Goal: Information Seeking & Learning: Learn about a topic

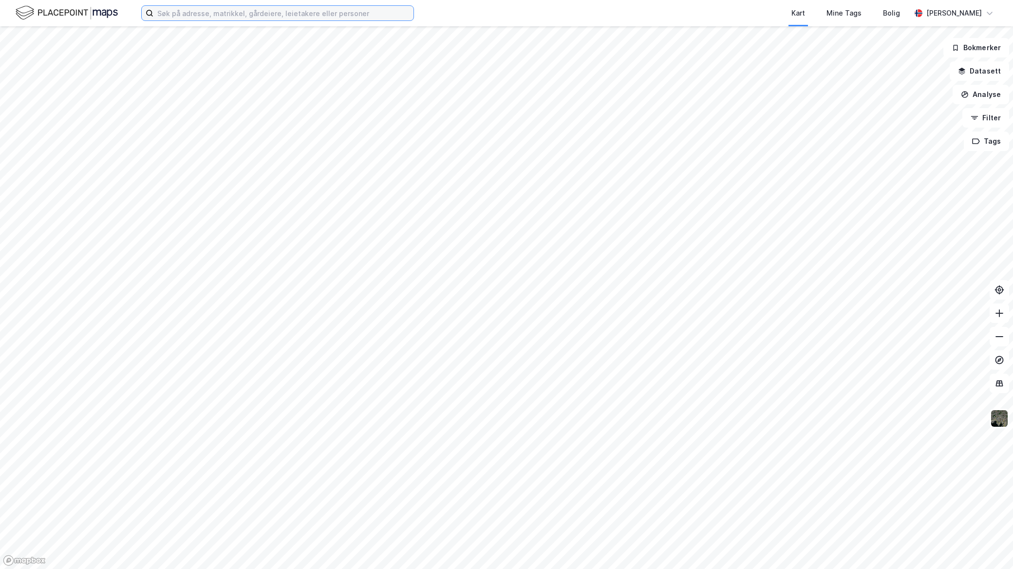
click at [299, 17] on input at bounding box center [283, 13] width 260 height 15
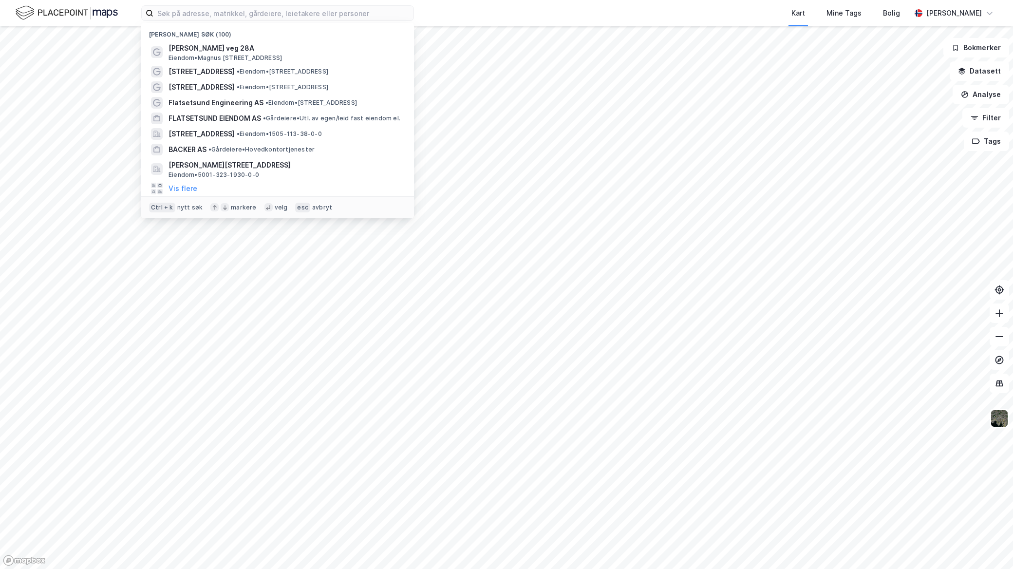
click at [234, 196] on div "Ctrl + k nytt søk markere velg esc avbryt" at bounding box center [277, 207] width 273 height 22
click at [232, 193] on div "Vis flere" at bounding box center [277, 189] width 257 height 16
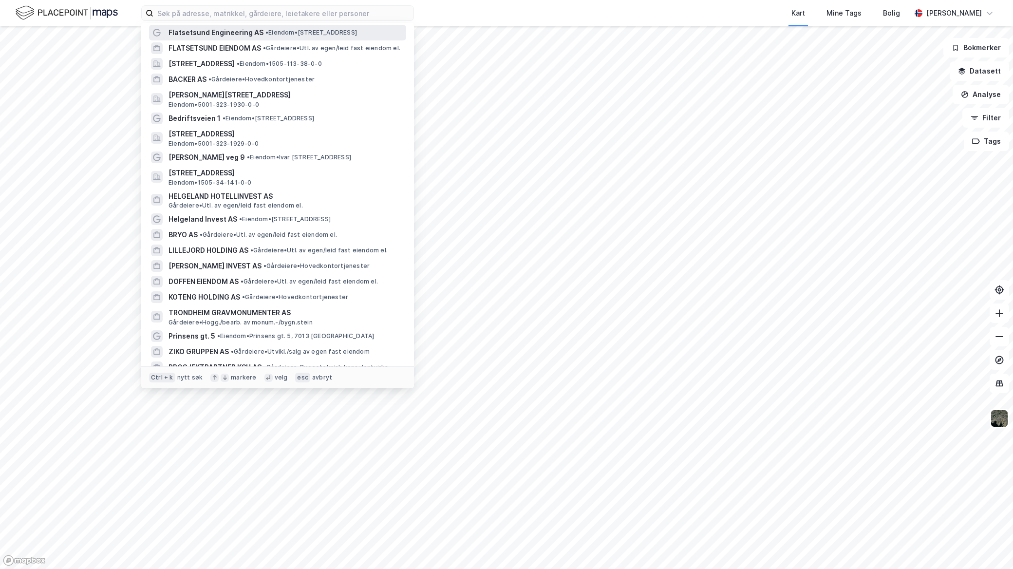
scroll to position [162, 0]
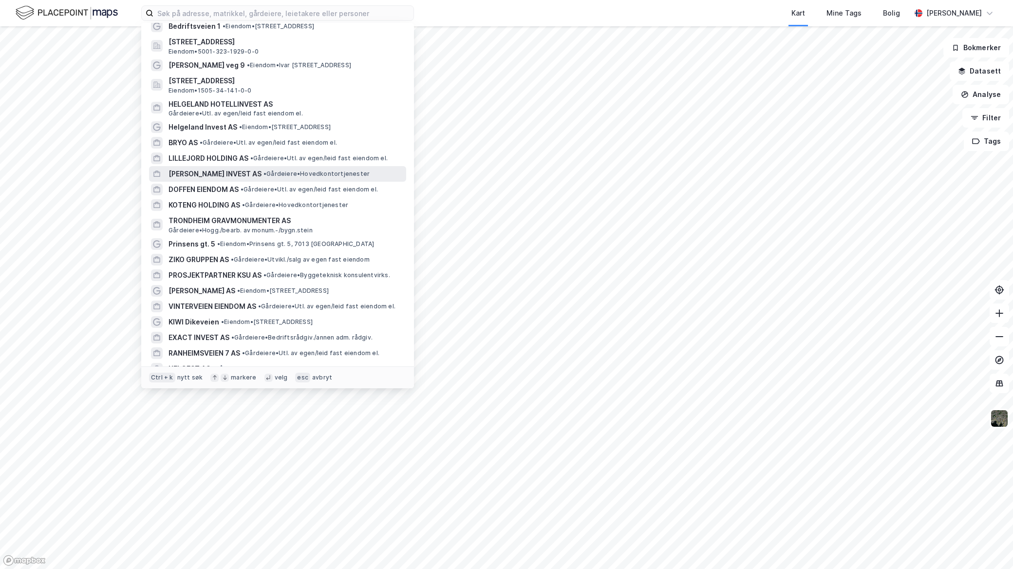
click at [247, 178] on span "[PERSON_NAME] INVEST AS" at bounding box center [215, 174] width 93 height 12
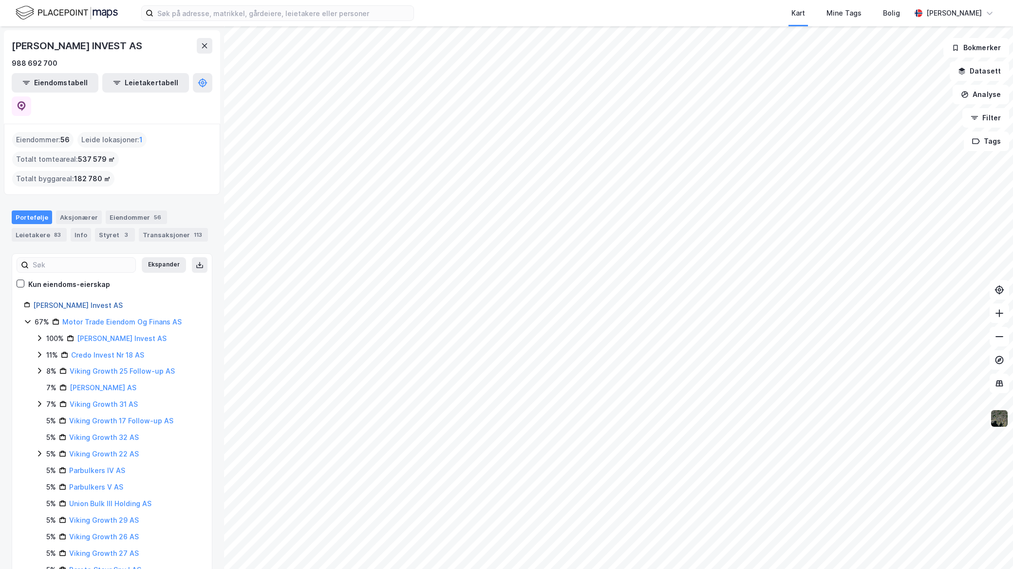
click at [91, 301] on link "[PERSON_NAME] Invest AS" at bounding box center [78, 305] width 90 height 8
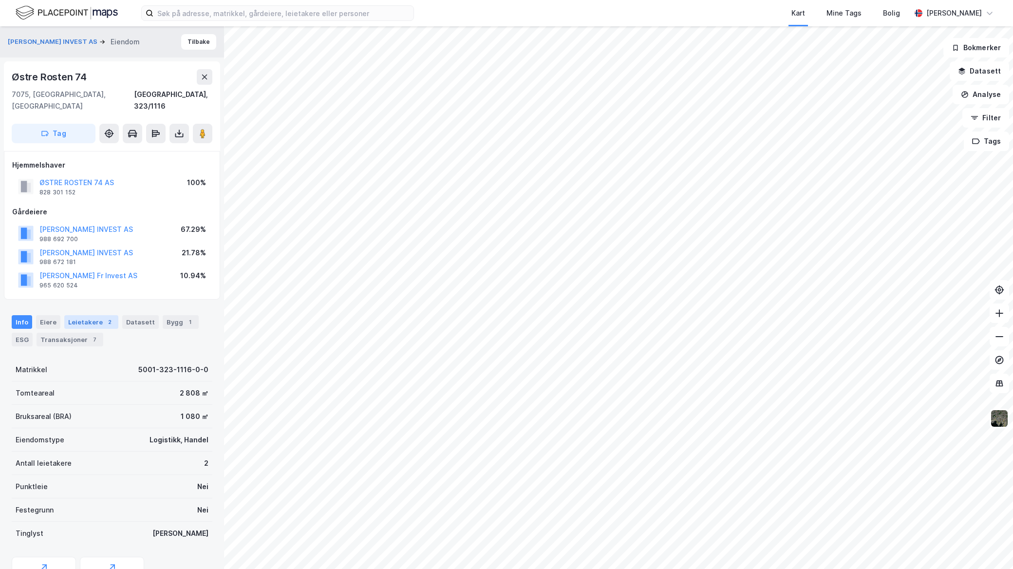
click at [71, 315] on div "Leietakere 2" at bounding box center [91, 322] width 54 height 14
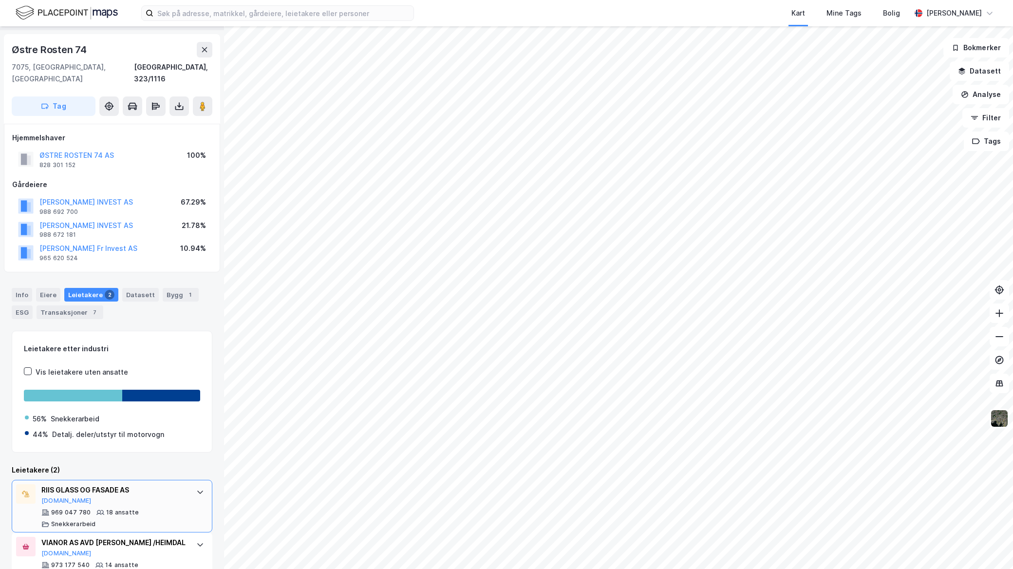
scroll to position [42, 0]
